Goal: Information Seeking & Learning: Learn about a topic

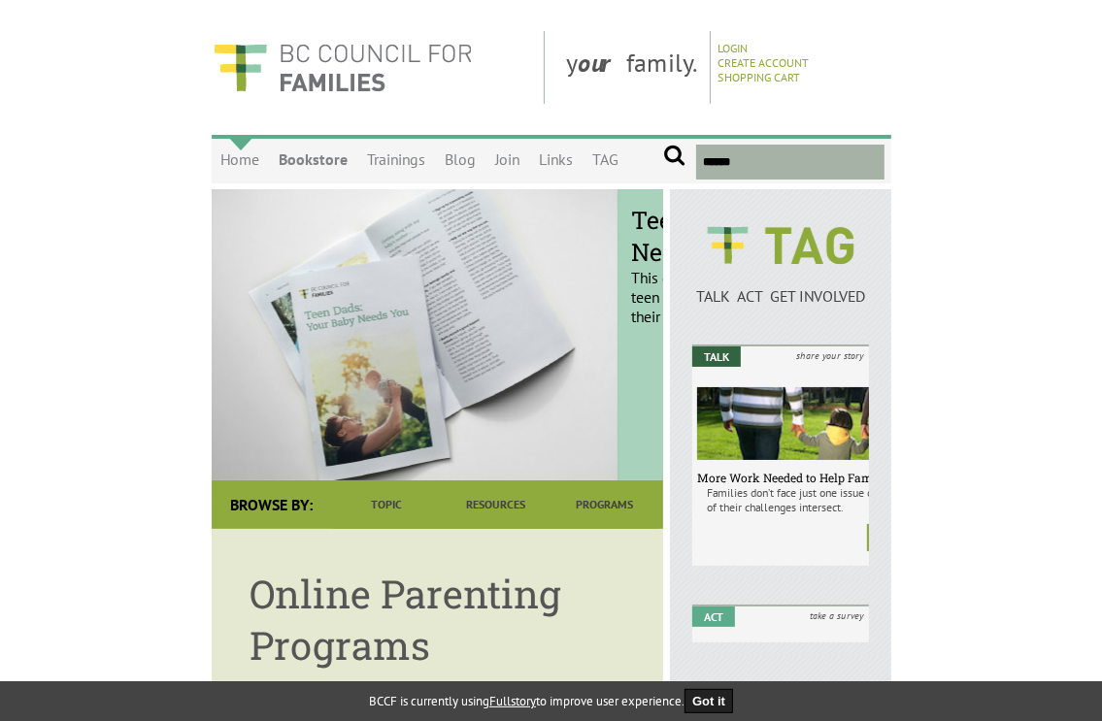
click at [212, 162] on link "Home" at bounding box center [241, 161] width 58 height 46
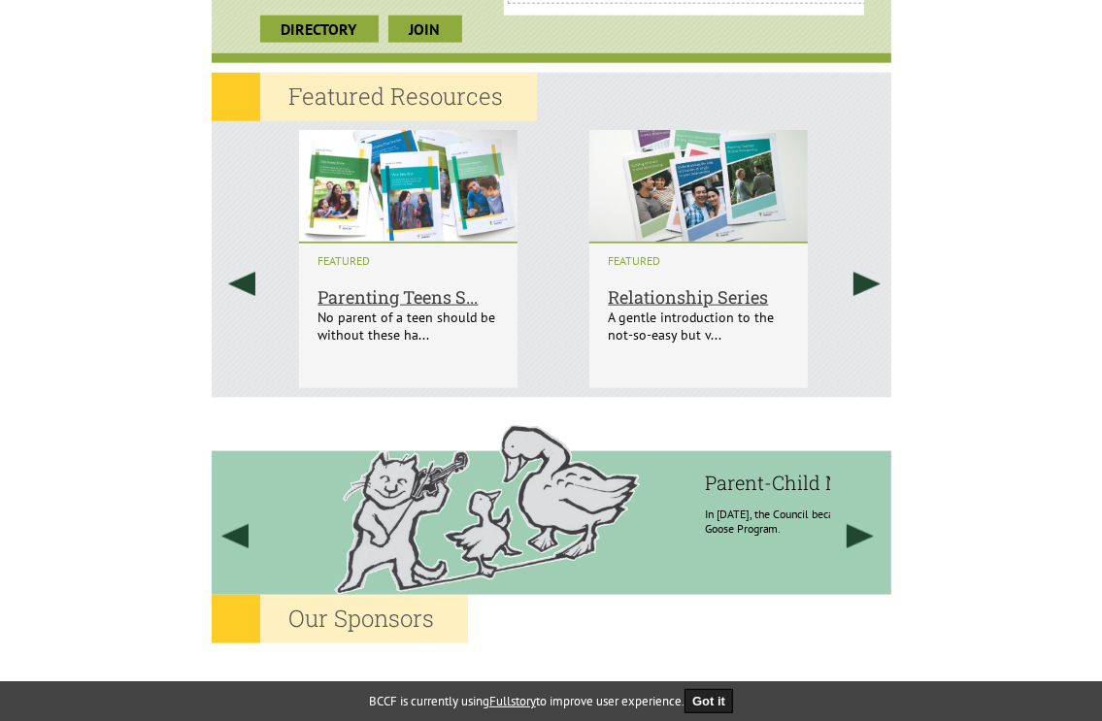
scroll to position [1838, 0]
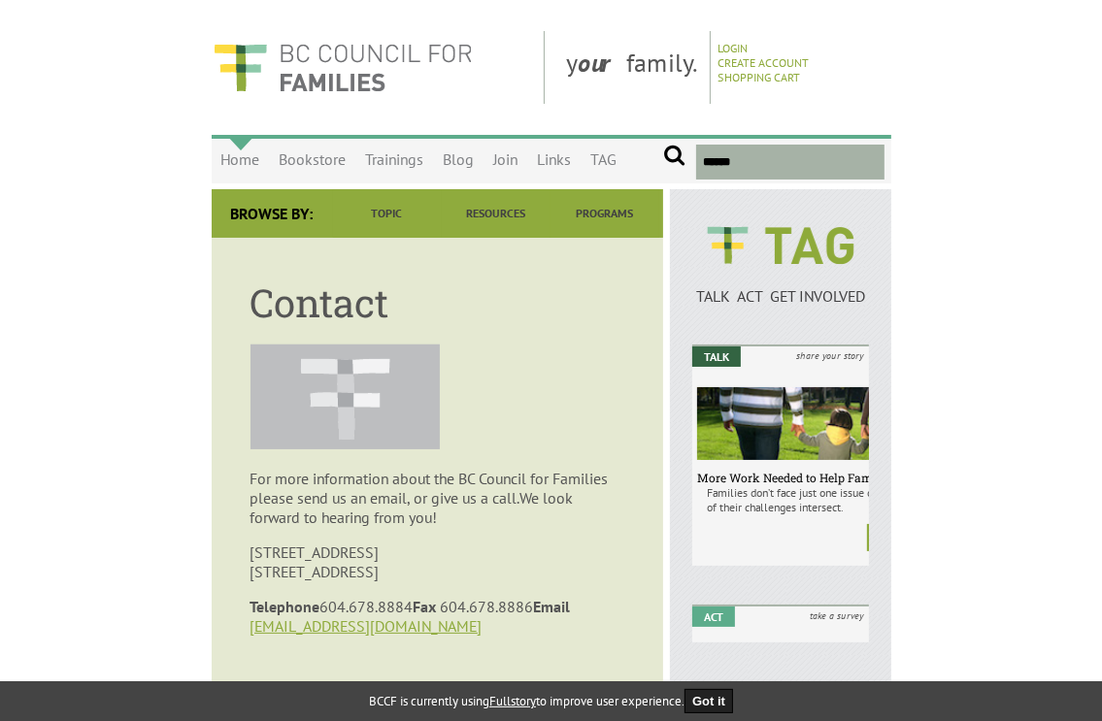
click at [212, 168] on link "Home" at bounding box center [241, 161] width 58 height 46
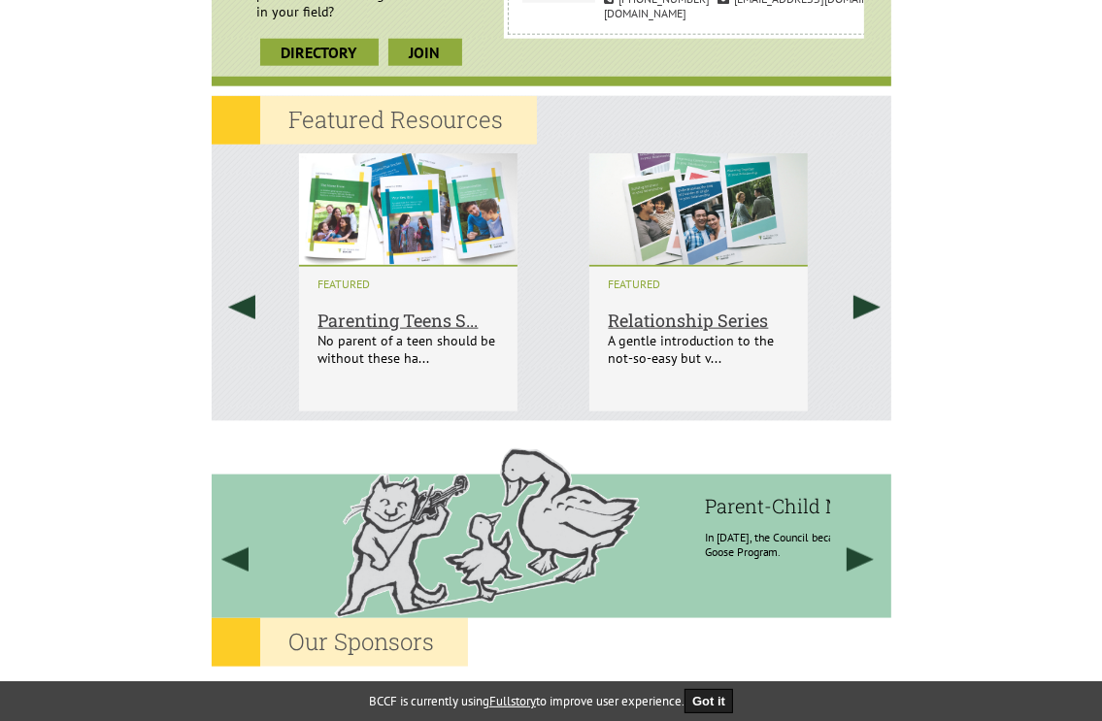
scroll to position [1838, 0]
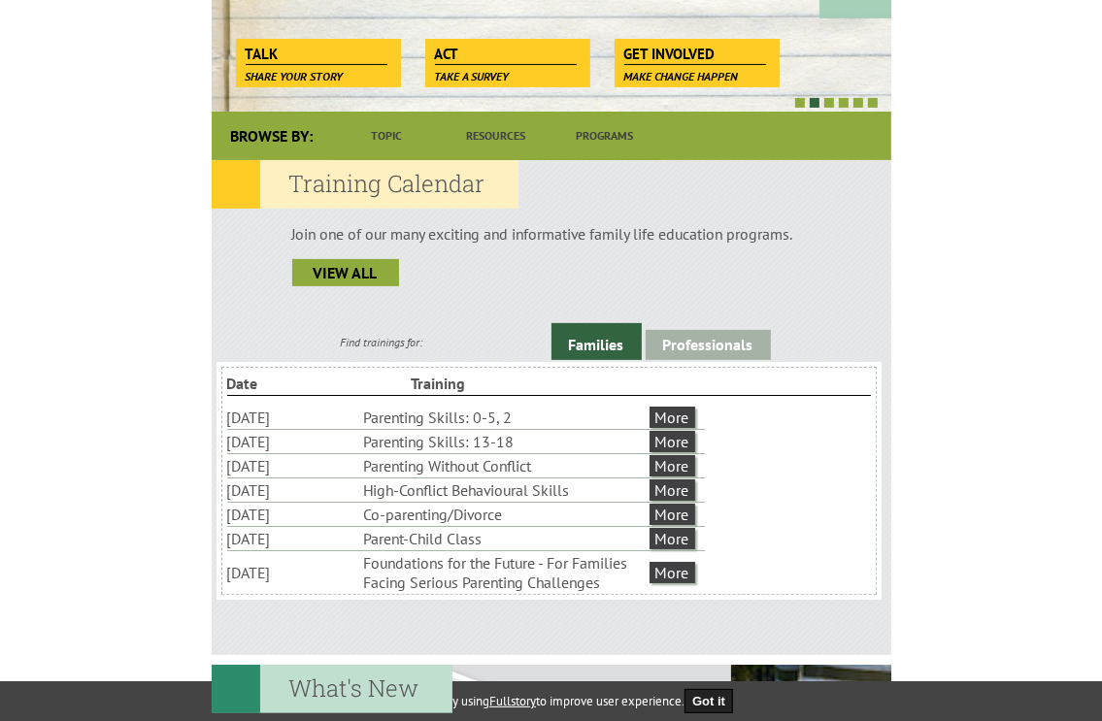
scroll to position [583, 0]
